Goal: Find specific page/section: Find specific page/section

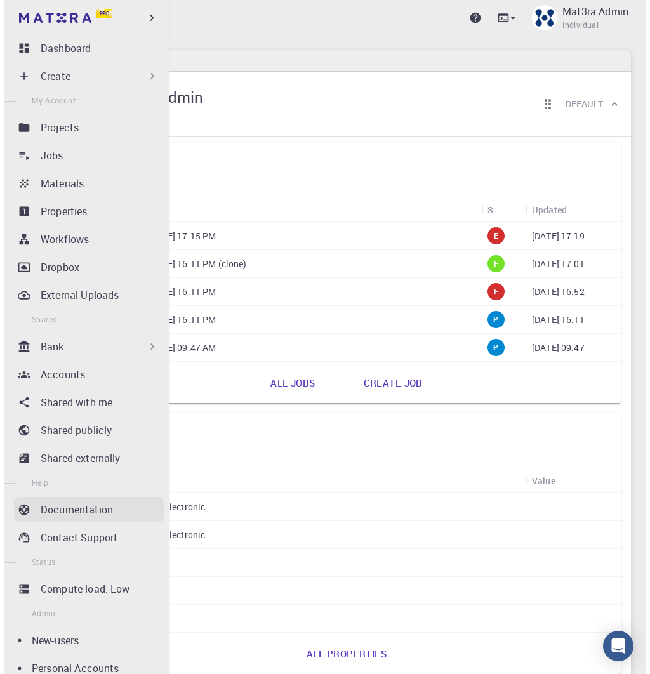
scroll to position [177, 0]
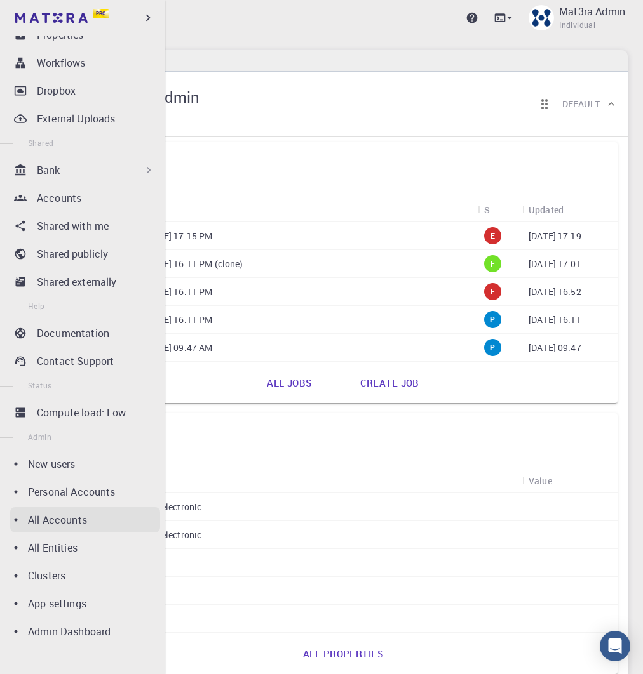
click at [65, 519] on p "All Accounts" at bounding box center [57, 519] width 59 height 15
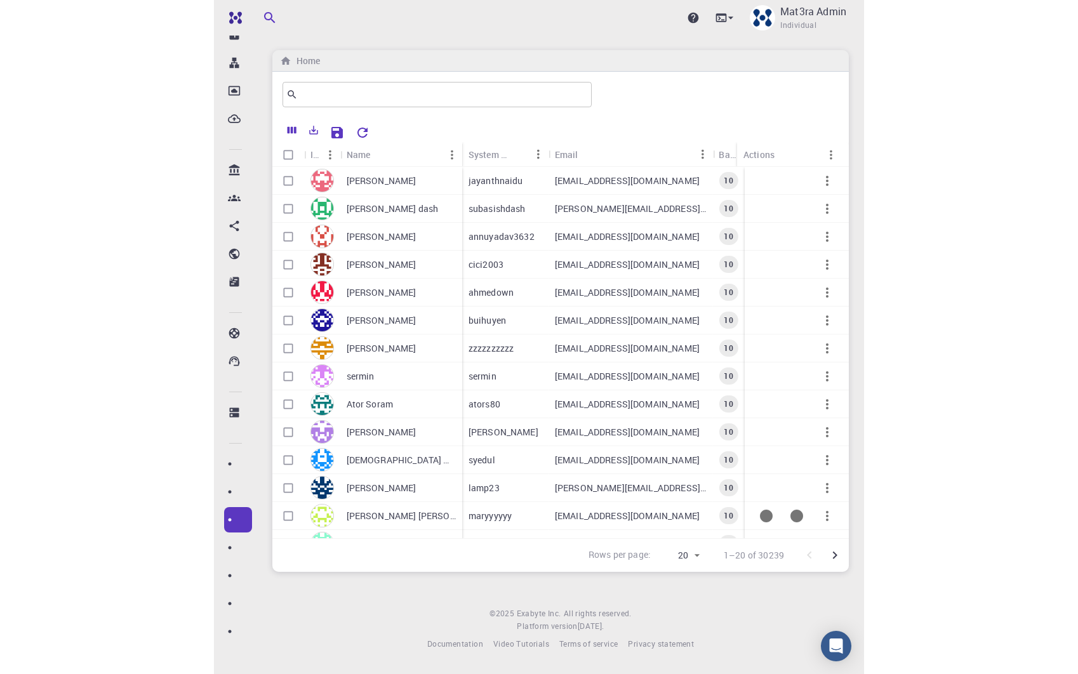
scroll to position [176, 0]
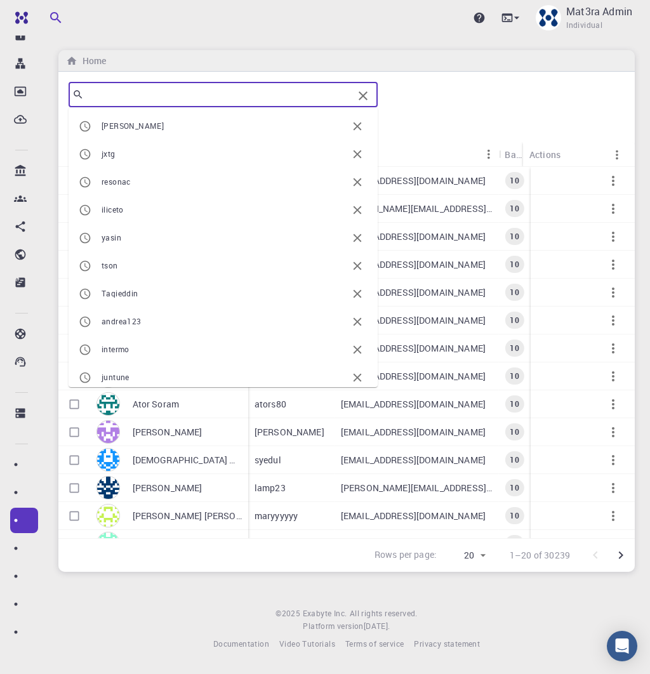
click at [208, 99] on input "text" at bounding box center [218, 95] width 269 height 18
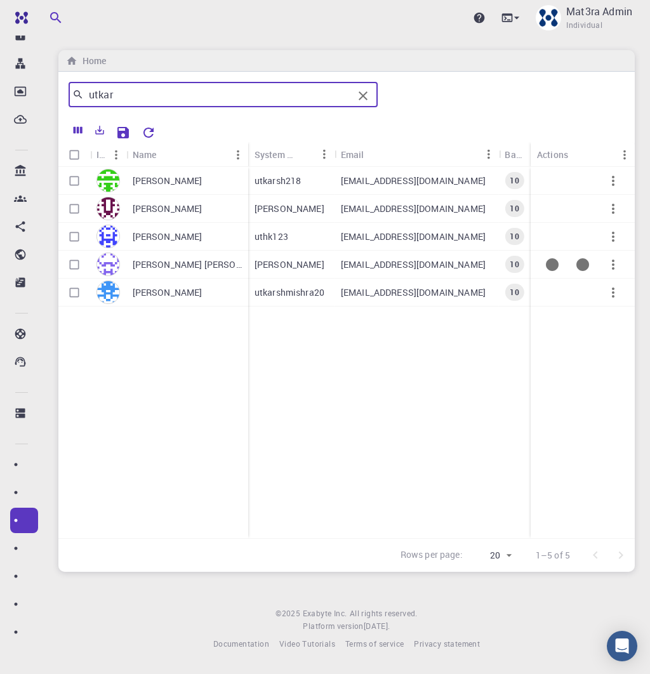
type input "utkar"
click at [180, 266] on p "[PERSON_NAME] [PERSON_NAME]" at bounding box center [187, 264] width 109 height 13
